Goal: Find specific page/section

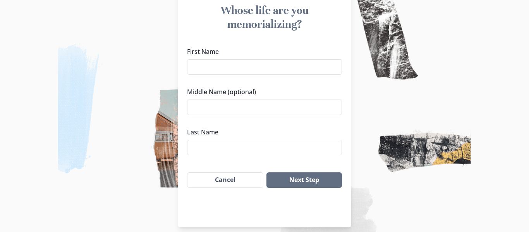
scroll to position [90, 0]
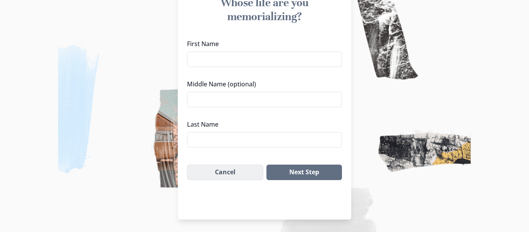
click at [222, 172] on button "Cancel" at bounding box center [225, 173] width 76 height 16
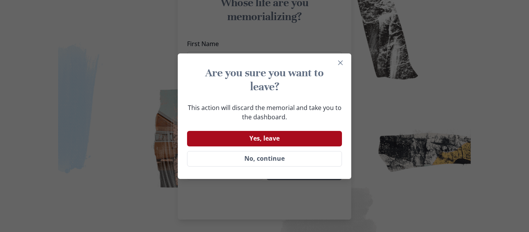
click at [267, 138] on button "Yes, leave" at bounding box center [264, 139] width 155 height 16
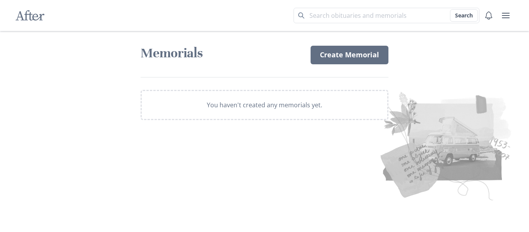
click at [27, 16] on icon "After" at bounding box center [30, 15] width 29 height 15
click at [339, 13] on input "Search term" at bounding box center [387, 16] width 186 height 16
type input "[PERSON_NAME]"
click at [450, 9] on button "Search" at bounding box center [464, 15] width 28 height 12
